Goal: Information Seeking & Learning: Compare options

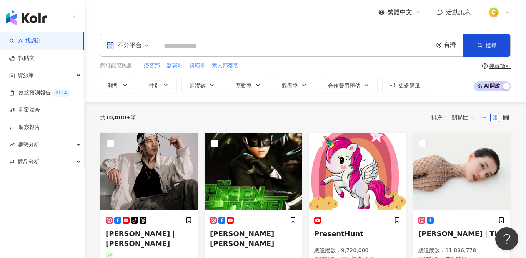
paste input "********"
type input "********"
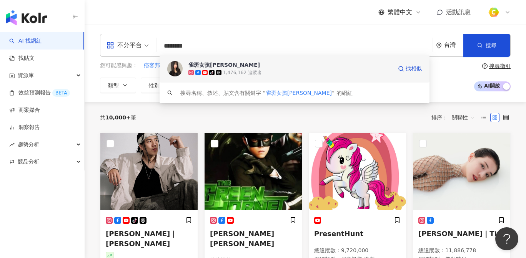
click at [214, 62] on div "雀斑女孩[PERSON_NAME]" at bounding box center [223, 65] width 71 height 8
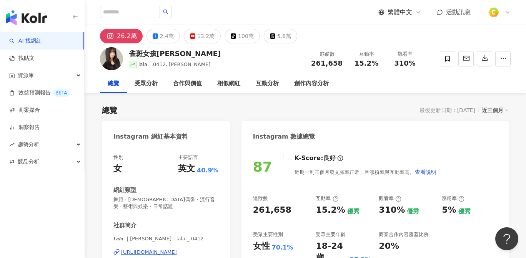
scroll to position [2, 0]
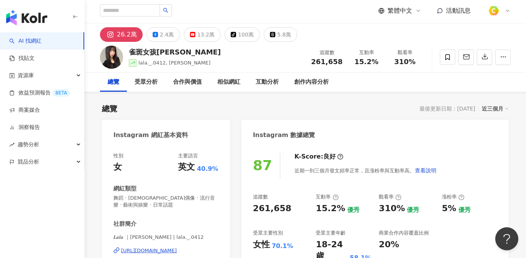
click at [374, 61] on div "15.2%" at bounding box center [366, 62] width 29 height 8
click at [351, 70] on div "雀斑女孩Lala lala._.0412, 鄭語婕Lala 追蹤數 261,658 互動率 15.2% 觀看率 310%" at bounding box center [305, 57] width 441 height 30
drag, startPoint x: 354, startPoint y: 61, endPoint x: 375, endPoint y: 62, distance: 21.5
click at [375, 62] on div "15.2%" at bounding box center [366, 62] width 29 height 8
copy span "15.2%"
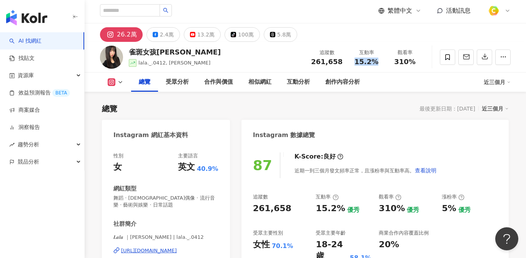
scroll to position [117, 0]
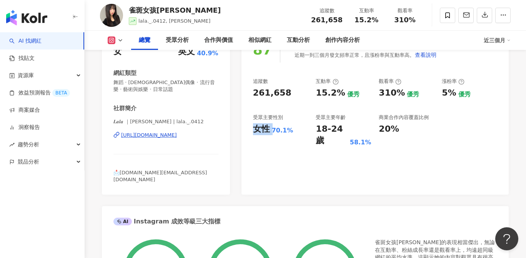
drag, startPoint x: 262, startPoint y: 129, endPoint x: 272, endPoint y: 129, distance: 10.4
click at [272, 129] on div "女性 70.1%" at bounding box center [280, 129] width 55 height 12
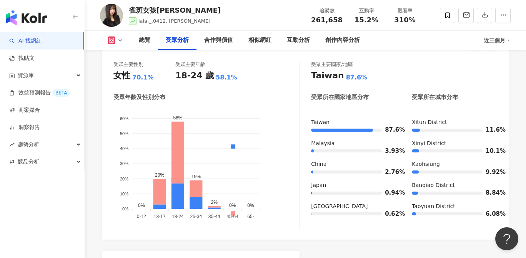
scroll to position [706, 0]
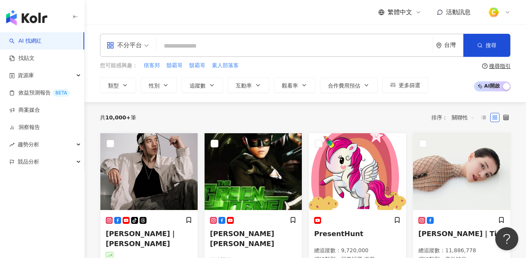
click at [190, 41] on input "search" at bounding box center [294, 46] width 270 height 15
type input "***"
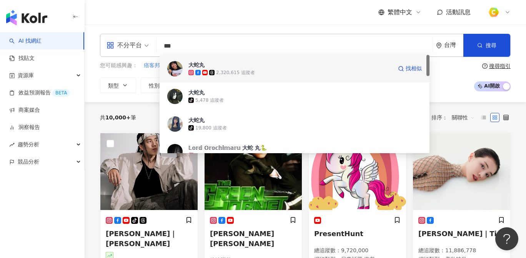
click at [234, 65] on span "大蛇丸" at bounding box center [290, 65] width 204 height 8
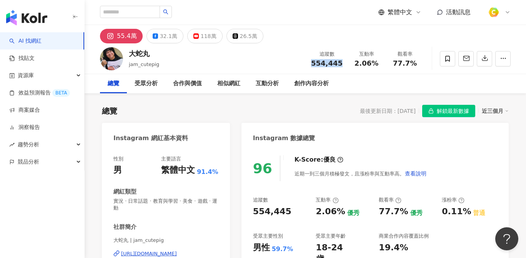
drag, startPoint x: 312, startPoint y: 60, endPoint x: 344, endPoint y: 61, distance: 32.3
click at [344, 61] on div "追蹤數 554,445" at bounding box center [326, 58] width 41 height 17
drag, startPoint x: 356, startPoint y: 61, endPoint x: 377, endPoint y: 65, distance: 21.6
click at [377, 65] on div "2.06%" at bounding box center [366, 64] width 29 height 8
copy span "2.06%"
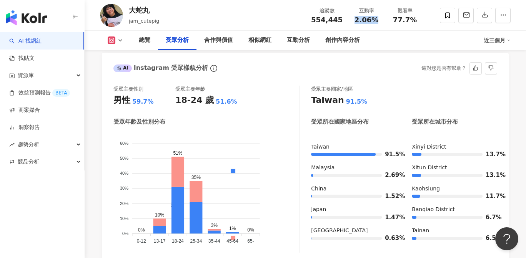
scroll to position [700, 0]
